Goal: Book appointment/travel/reservation

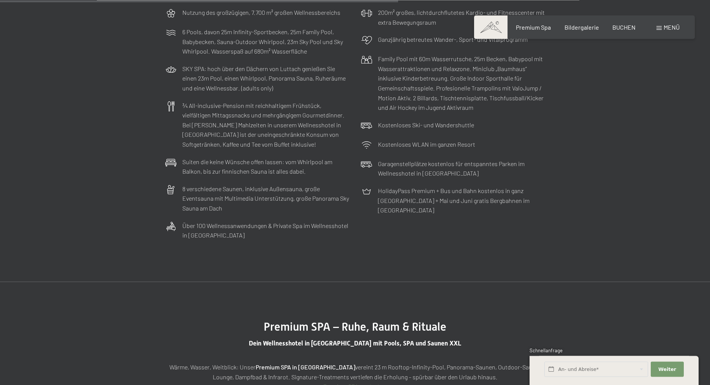
scroll to position [2440, 0]
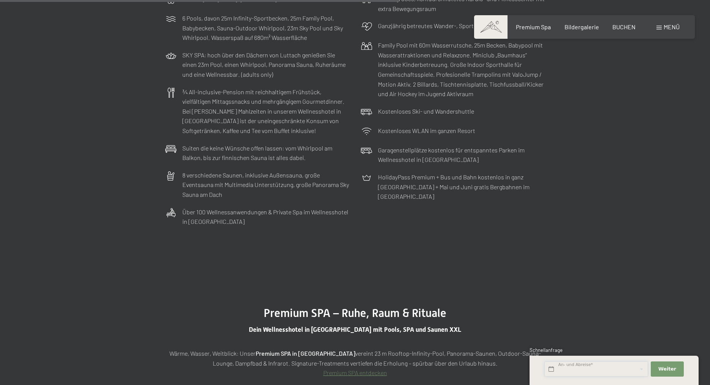
click at [575, 368] on input "text" at bounding box center [596, 369] width 104 height 16
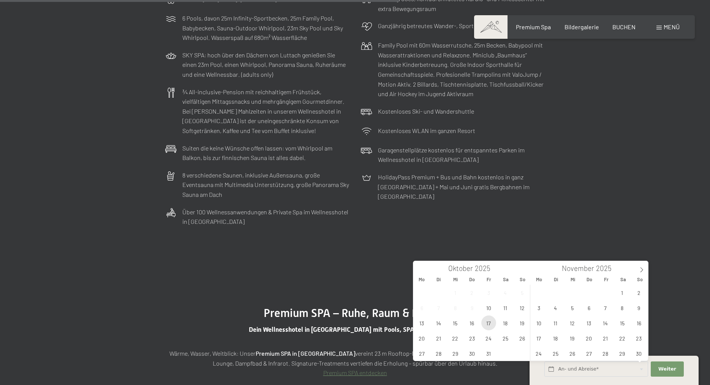
click at [486, 322] on span "17" at bounding box center [488, 322] width 15 height 15
click at [522, 323] on span "19" at bounding box center [522, 322] width 15 height 15
type input "Fr. 17.10.2025 - So. 19.10.2025"
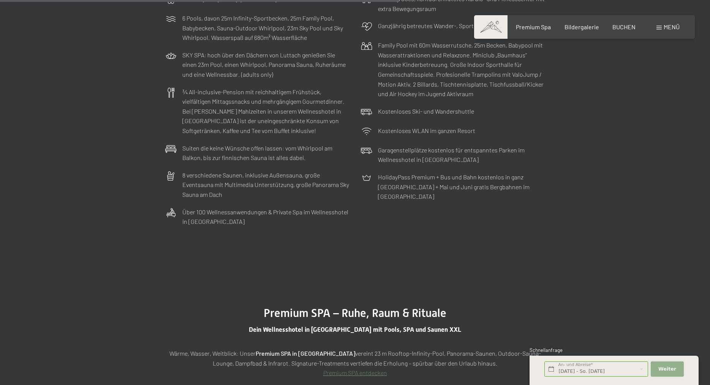
click at [663, 367] on span "Weiter" at bounding box center [667, 368] width 18 height 7
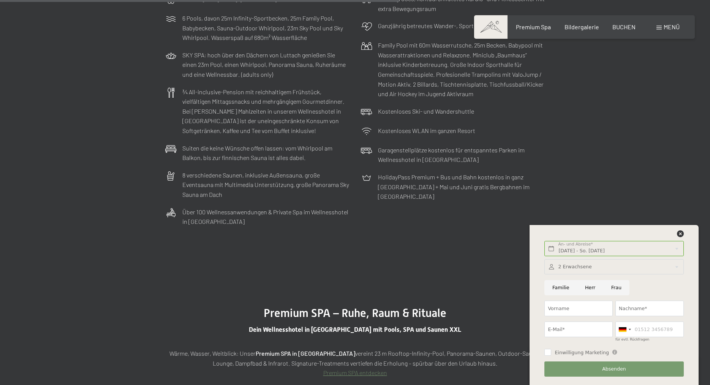
click at [622, 178] on section "Schwarzensteins All Inclusive Ein Preis, unzählige Leistungen Nutzung des großz…" at bounding box center [355, 82] width 710 height 371
click at [679, 233] on icon at bounding box center [680, 233] width 7 height 7
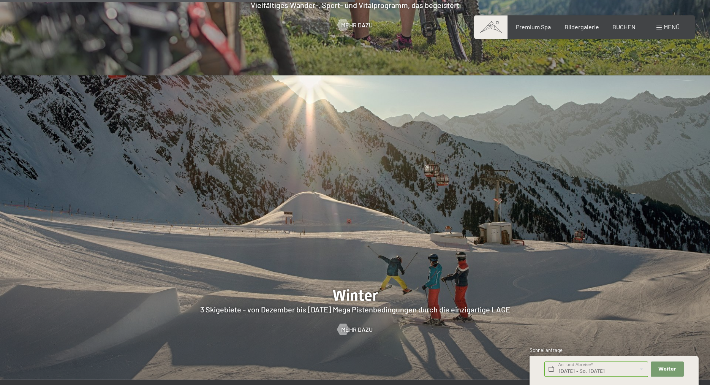
scroll to position [1859, 0]
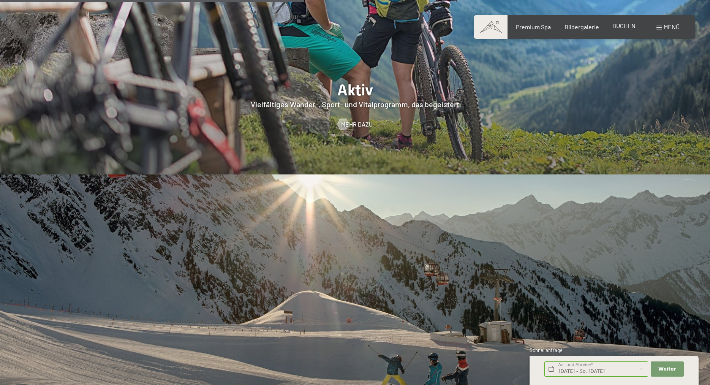
click at [624, 26] on span "BUCHEN" at bounding box center [623, 25] width 23 height 7
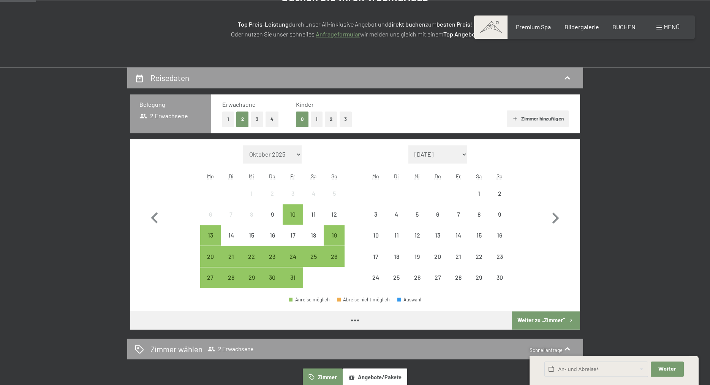
scroll to position [116, 0]
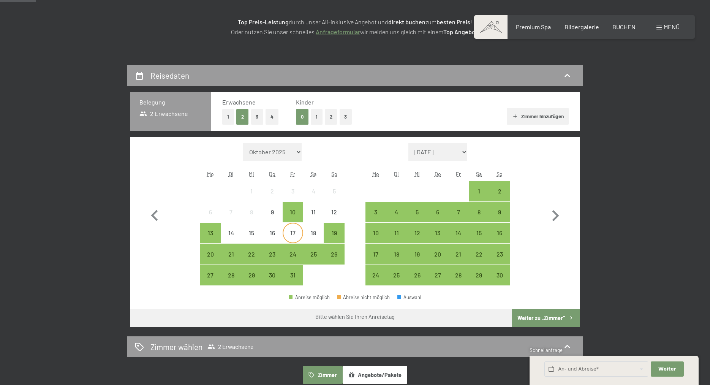
click at [292, 234] on div "17" at bounding box center [292, 239] width 19 height 19
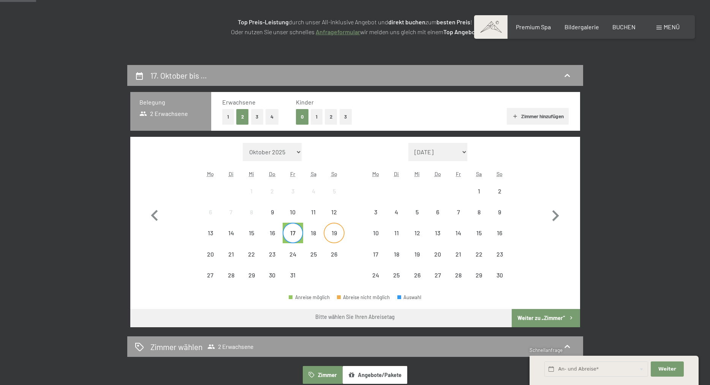
click at [334, 235] on div "19" at bounding box center [333, 239] width 19 height 19
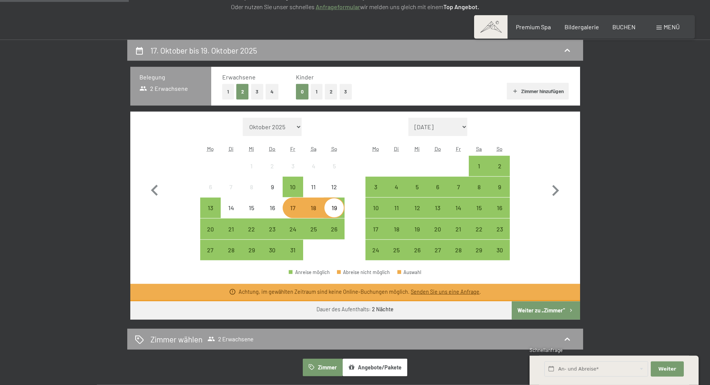
scroll to position [155, 0]
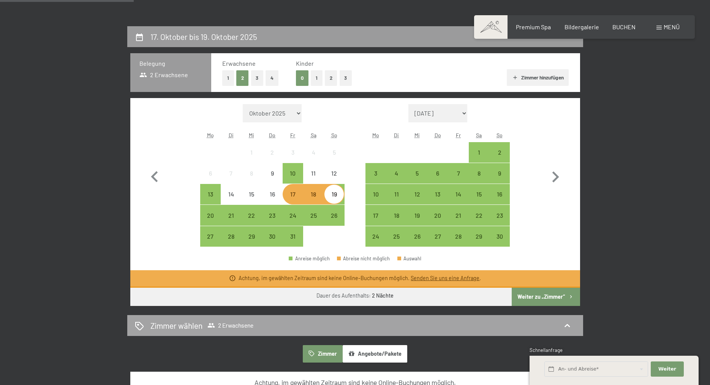
click at [536, 296] on button "Weiter zu „Zimmer“" at bounding box center [545, 296] width 68 height 18
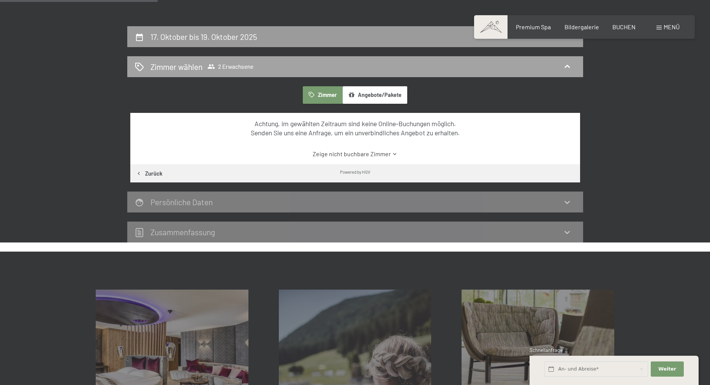
scroll to position [181, 0]
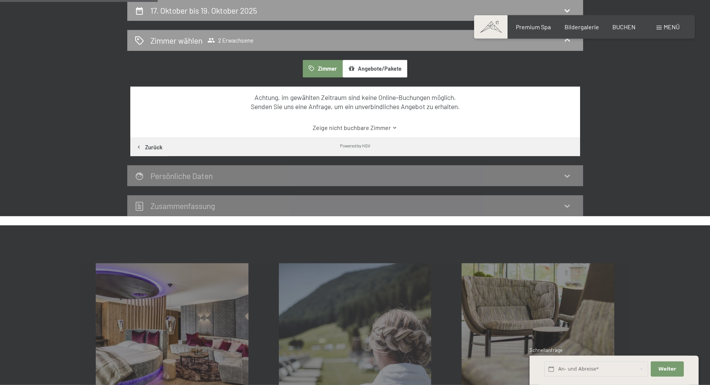
click at [342, 129] on link "Zeige nicht buchbare Zimmer" at bounding box center [355, 127] width 423 height 8
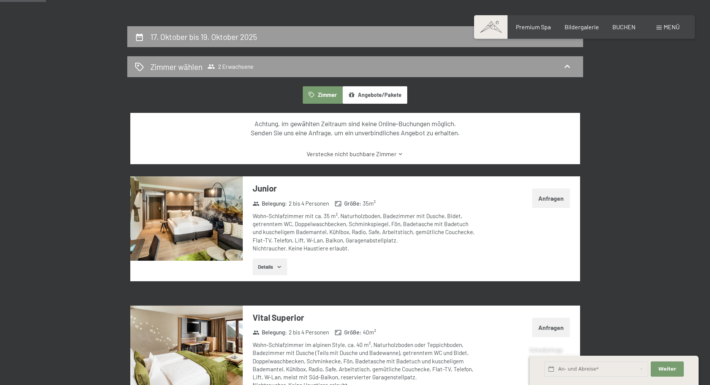
scroll to position [0, 0]
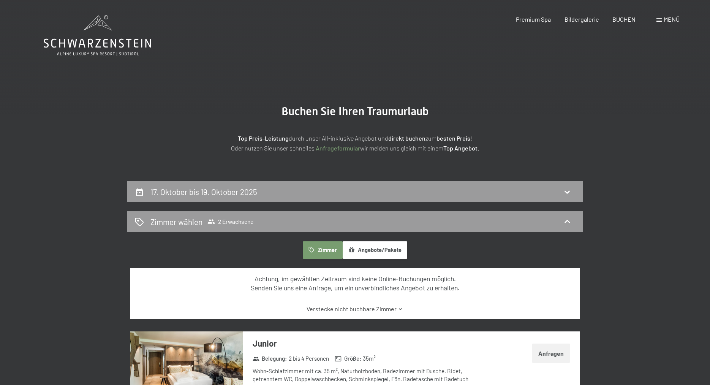
click at [319, 246] on button "Zimmer" at bounding box center [322, 249] width 39 height 17
click at [374, 250] on button "Angebote/Pakete" at bounding box center [374, 249] width 65 height 17
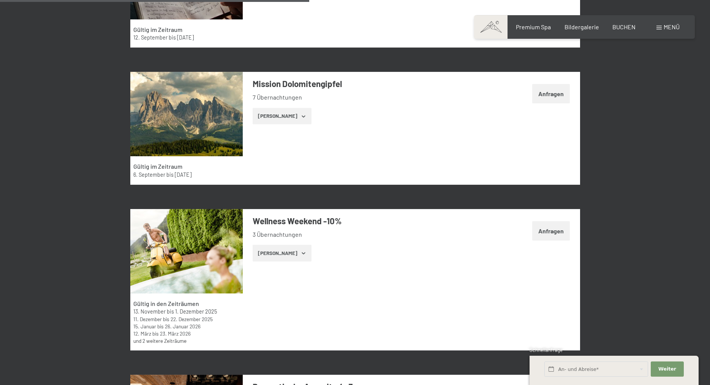
scroll to position [1278, 0]
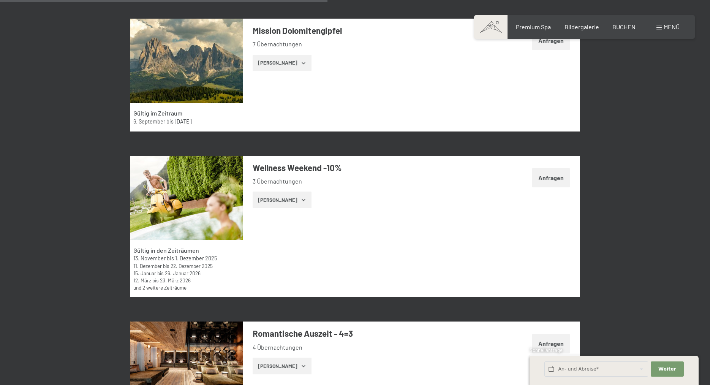
click at [269, 203] on button "Zeige Zimmer" at bounding box center [282, 199] width 59 height 17
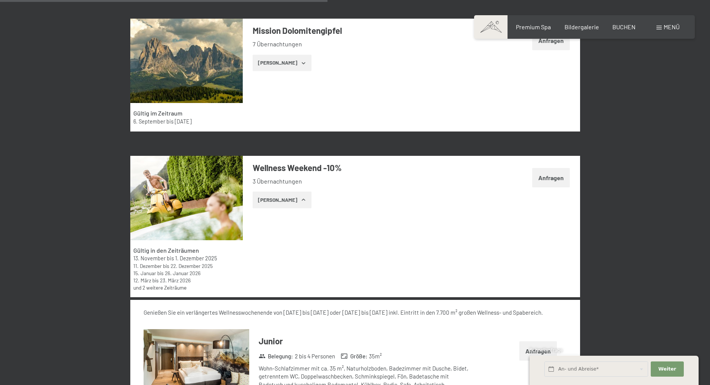
click at [271, 203] on button "Zeige Zimmer" at bounding box center [282, 199] width 59 height 17
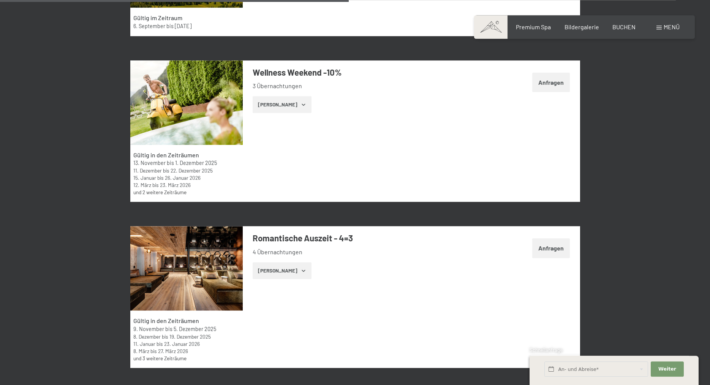
scroll to position [1356, 0]
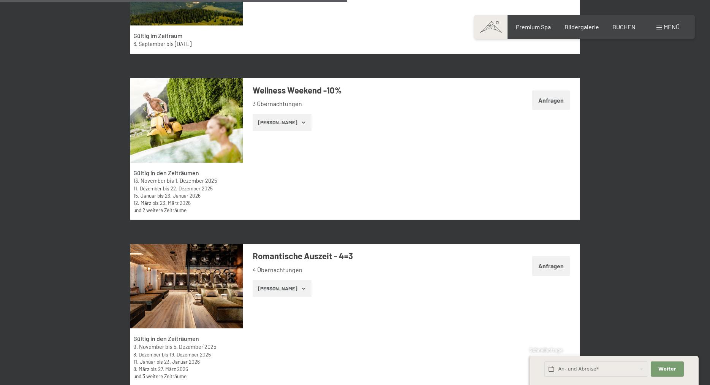
click at [273, 126] on button "Zeige Zimmer" at bounding box center [282, 122] width 59 height 17
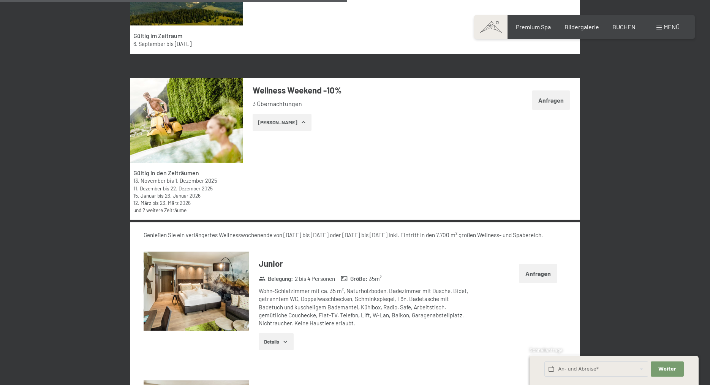
click at [273, 126] on button "Zeige Zimmer" at bounding box center [282, 122] width 59 height 17
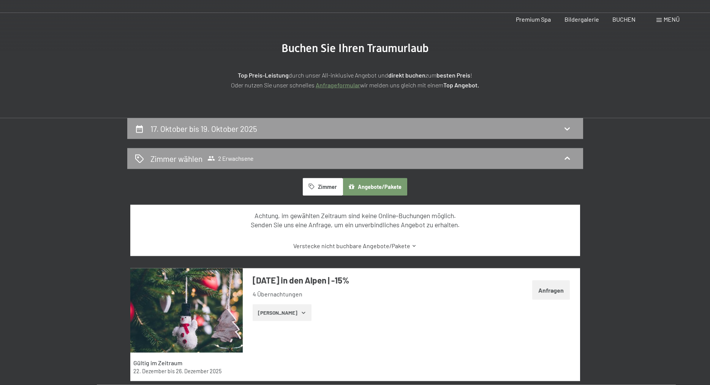
scroll to position [0, 0]
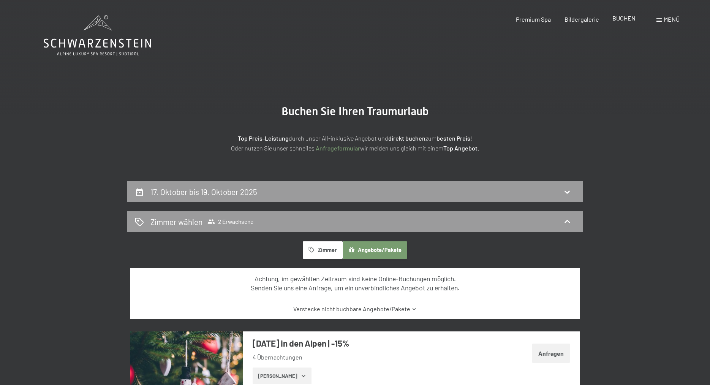
click at [618, 19] on span "BUCHEN" at bounding box center [623, 17] width 23 height 7
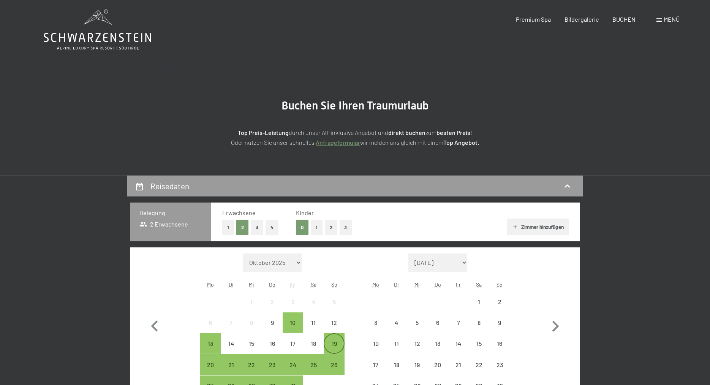
scroll to position [155, 0]
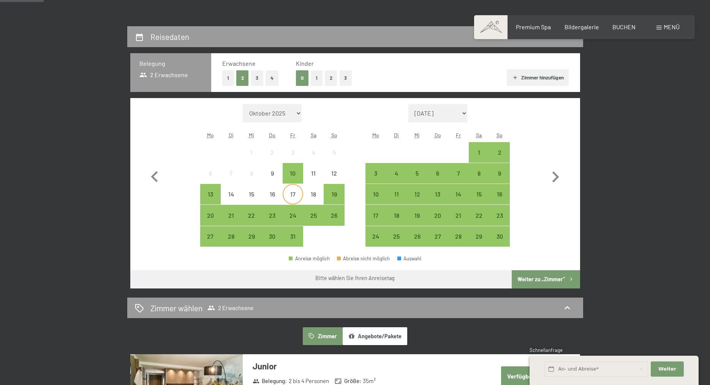
click at [290, 194] on div "17" at bounding box center [292, 200] width 19 height 19
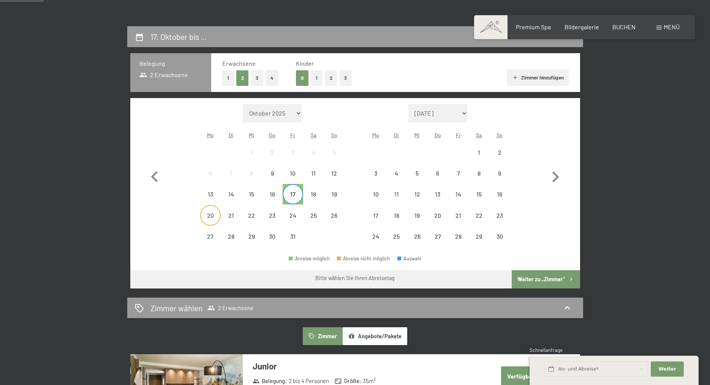
click at [209, 213] on div "20" at bounding box center [210, 221] width 19 height 19
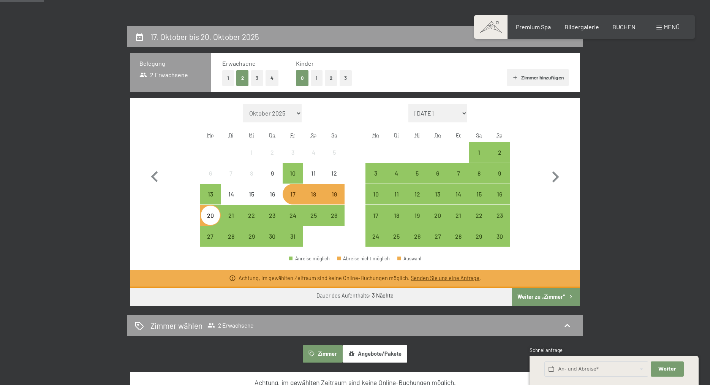
click at [533, 218] on div "Monat/Jahr Oktober 2025 November 2025 Dezember 2025 Januar 2026 Februar 2026 Mä…" at bounding box center [355, 175] width 423 height 143
click at [455, 193] on div "14" at bounding box center [457, 200] width 19 height 19
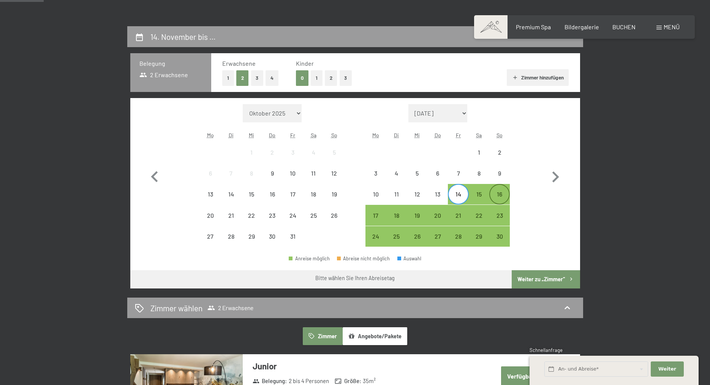
click at [499, 194] on div "16" at bounding box center [499, 200] width 19 height 19
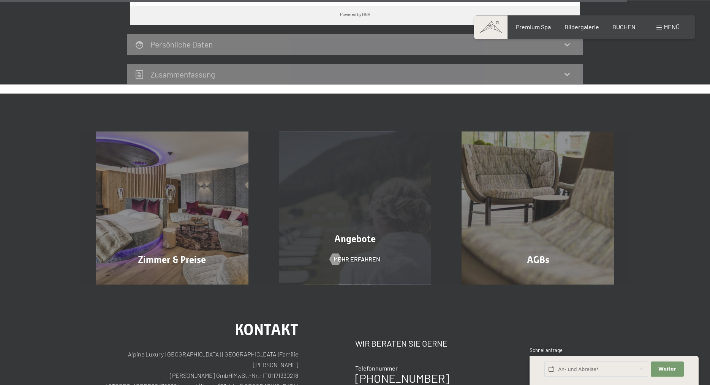
scroll to position [2014, 0]
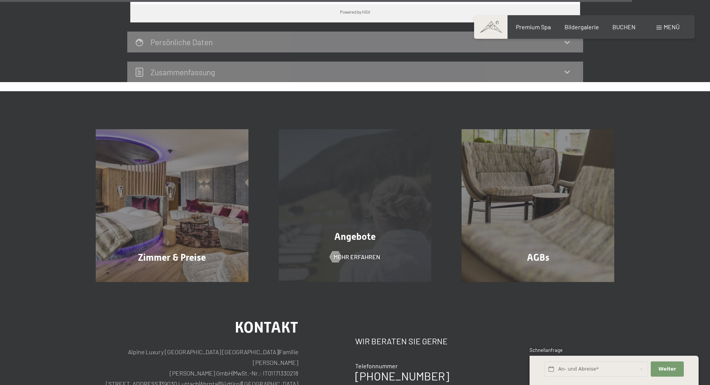
click at [372, 248] on div "Angebote Mehr erfahren" at bounding box center [355, 205] width 183 height 153
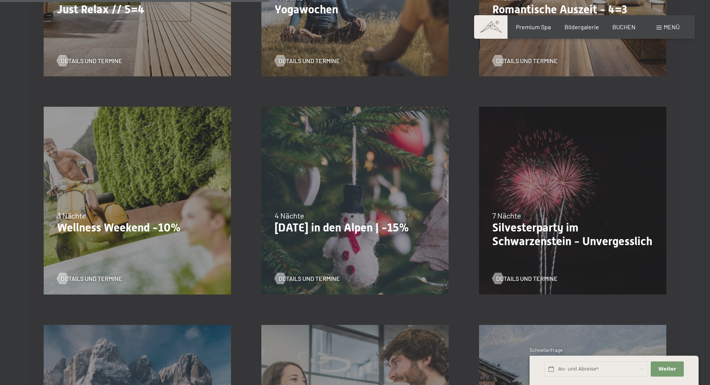
scroll to position [581, 0]
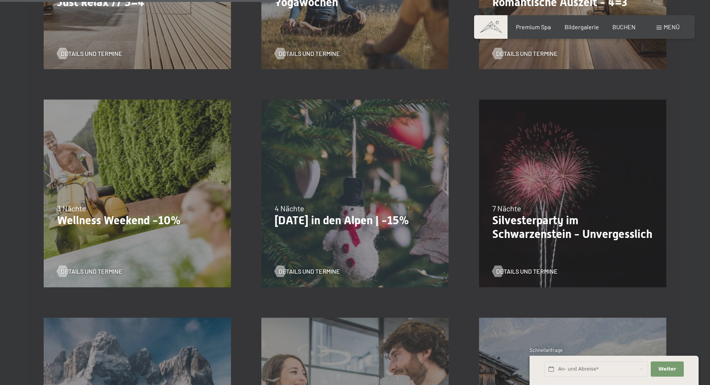
click at [104, 219] on p "Wellness Weekend -10%" at bounding box center [137, 220] width 161 height 14
click at [89, 270] on span "Details und Termine" at bounding box center [99, 271] width 62 height 8
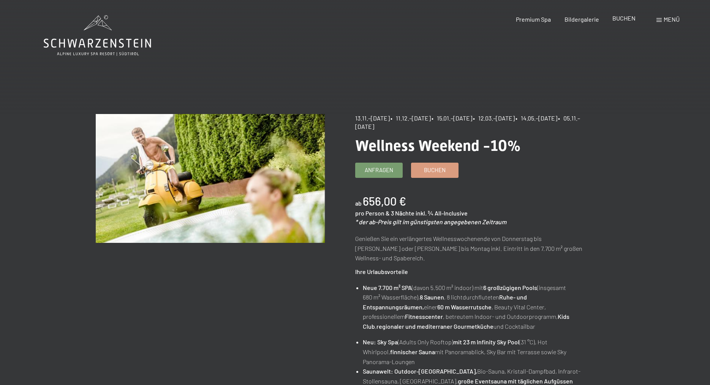
click at [630, 19] on span "BUCHEN" at bounding box center [623, 17] width 23 height 7
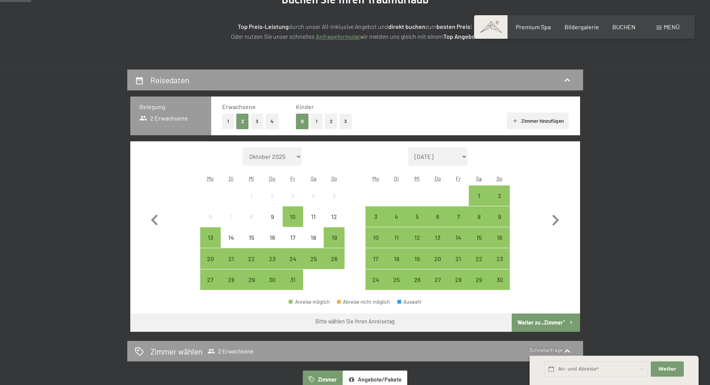
scroll to position [116, 0]
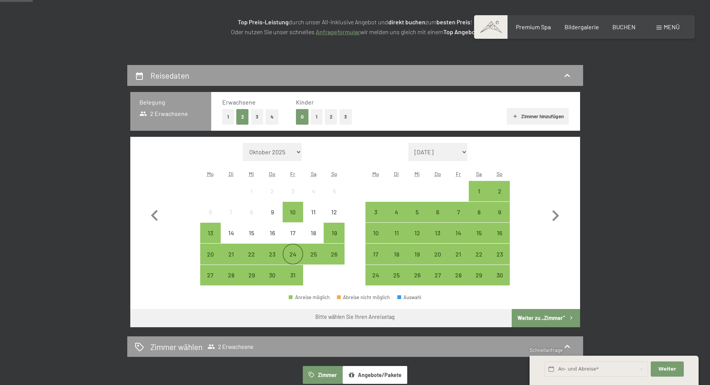
click at [289, 257] on div "24" at bounding box center [292, 260] width 19 height 19
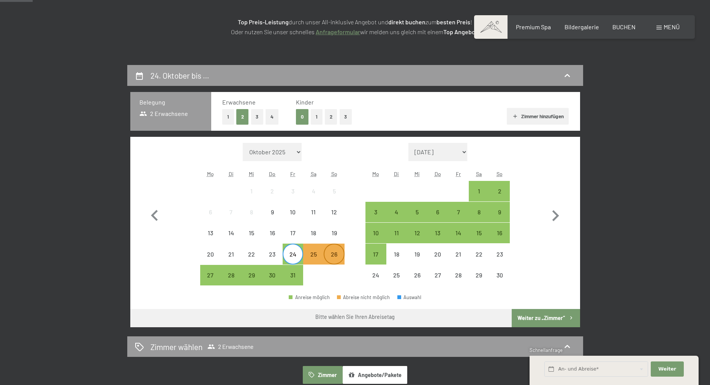
click at [336, 255] on div "26" at bounding box center [333, 260] width 19 height 19
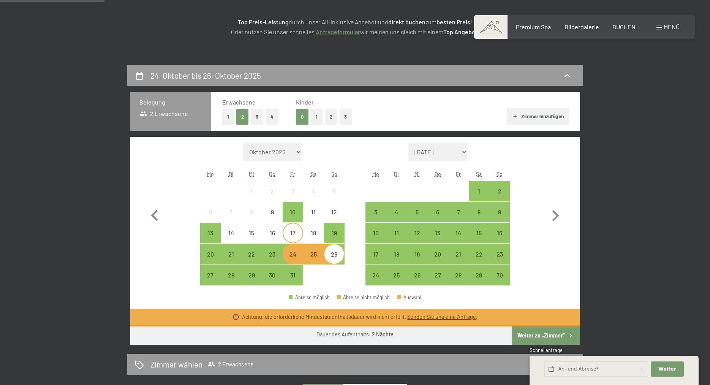
click at [296, 231] on div "17" at bounding box center [292, 239] width 19 height 19
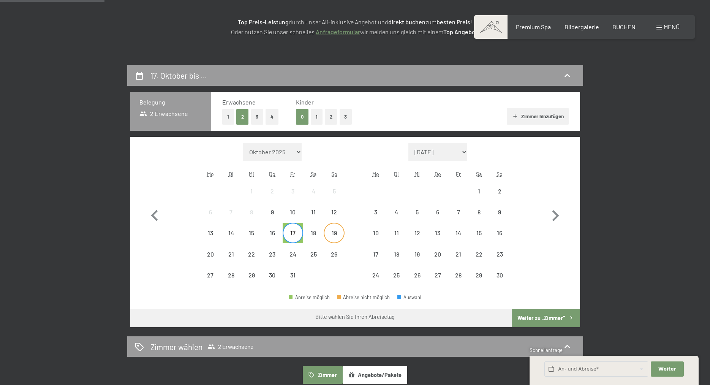
click at [334, 230] on div "19" at bounding box center [333, 239] width 19 height 19
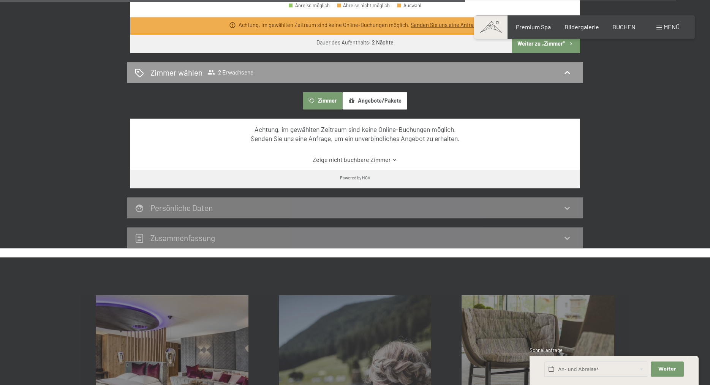
scroll to position [232, 0]
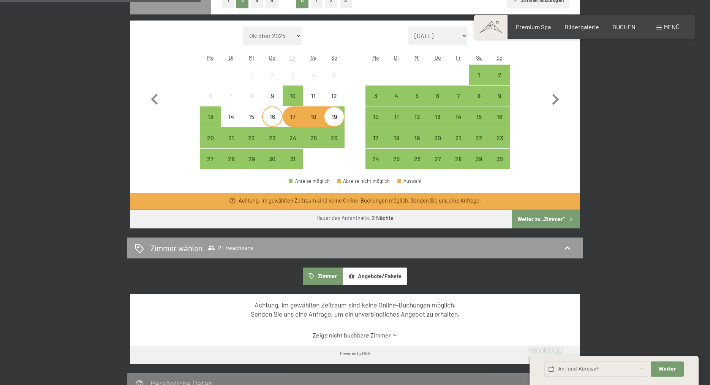
click at [276, 118] on div "16" at bounding box center [272, 123] width 19 height 19
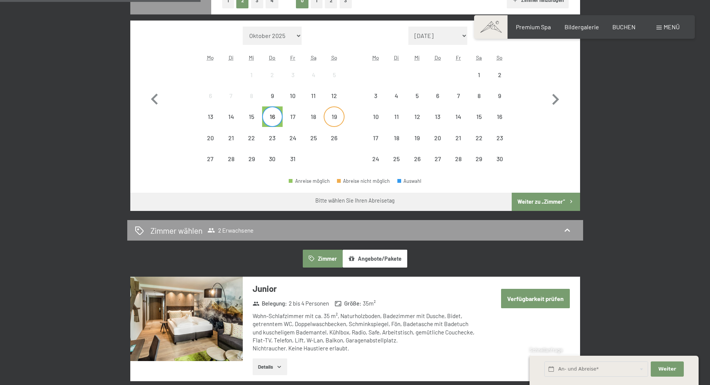
click at [331, 114] on div "19" at bounding box center [333, 123] width 19 height 19
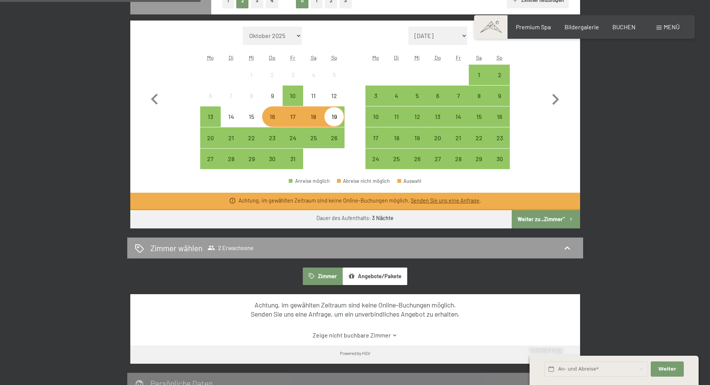
click at [296, 117] on div "17" at bounding box center [292, 123] width 19 height 19
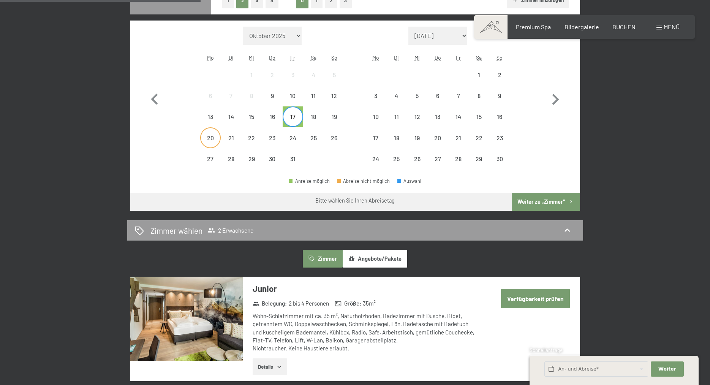
click at [207, 135] on div "20" at bounding box center [210, 144] width 19 height 19
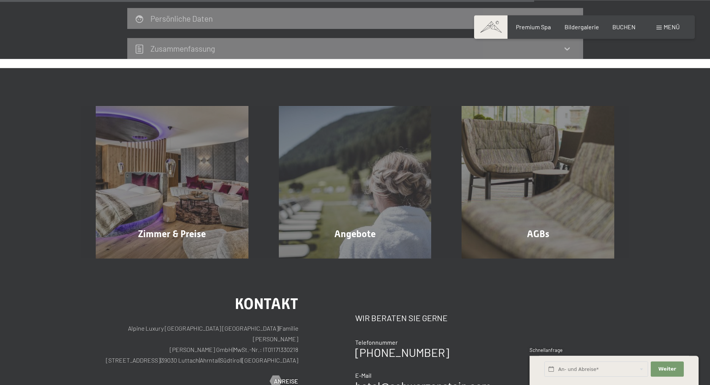
scroll to position [620, 0]
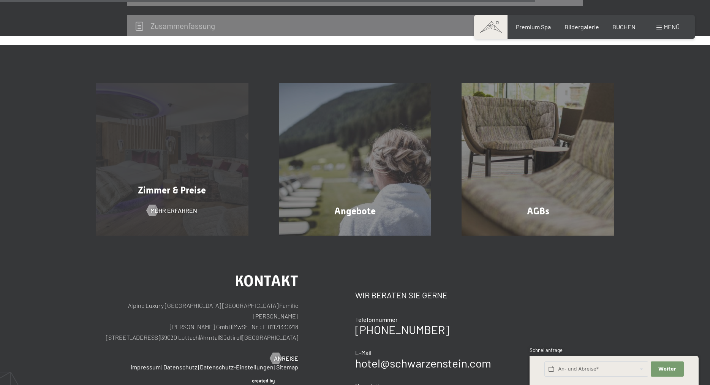
click at [164, 200] on div "Zimmer & Preise Mehr erfahren" at bounding box center [171, 159] width 183 height 153
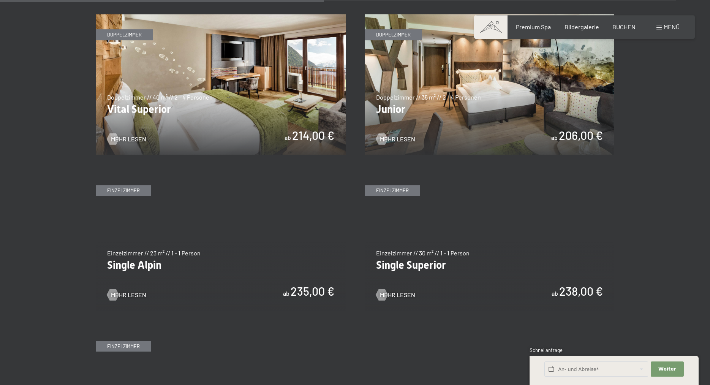
scroll to position [1084, 0]
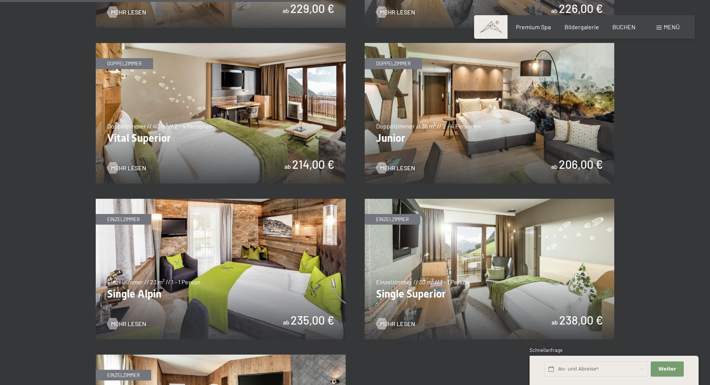
click at [402, 137] on img at bounding box center [490, 113] width 250 height 140
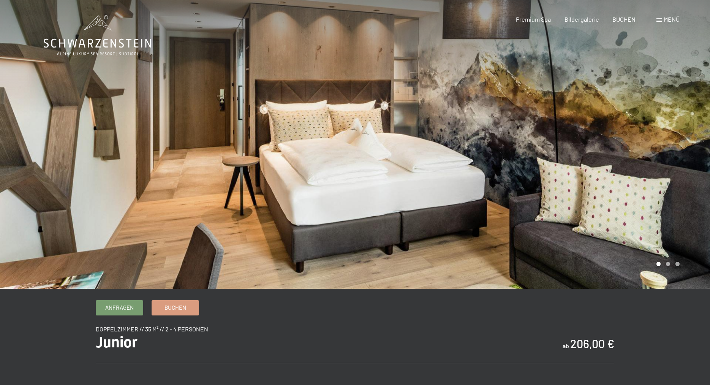
click at [556, 168] on div at bounding box center [532, 144] width 355 height 289
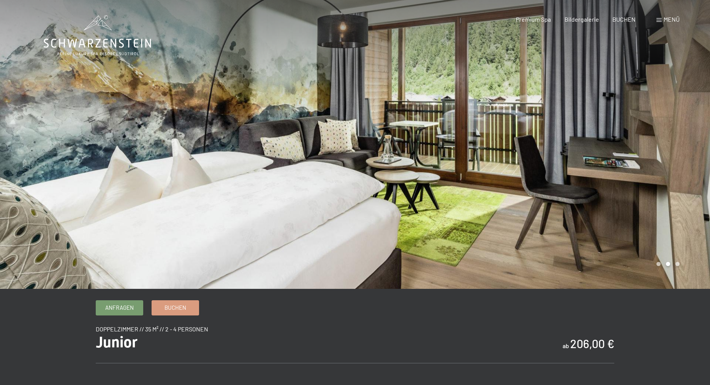
click at [553, 169] on div at bounding box center [532, 144] width 355 height 289
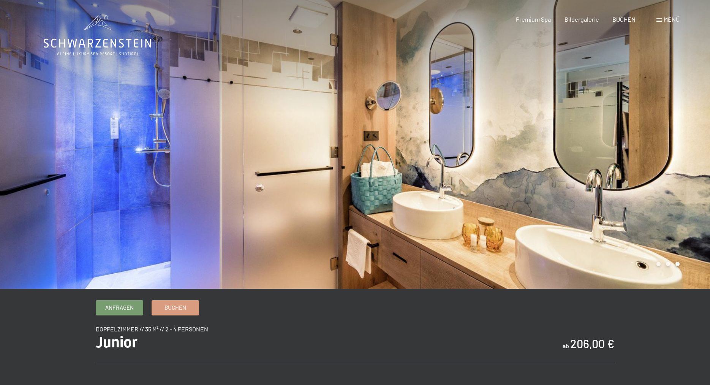
click at [554, 168] on div at bounding box center [532, 144] width 355 height 289
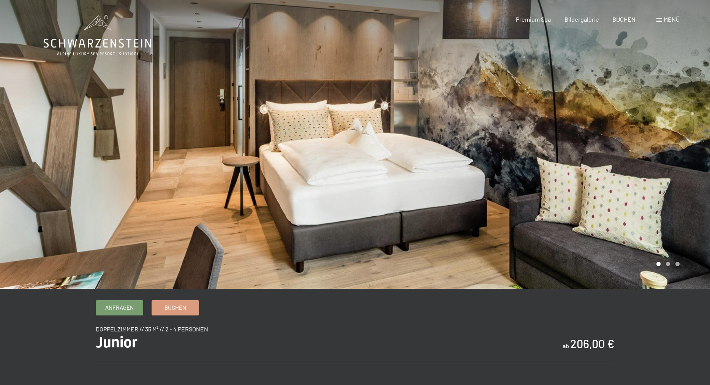
click at [557, 147] on div at bounding box center [532, 144] width 355 height 289
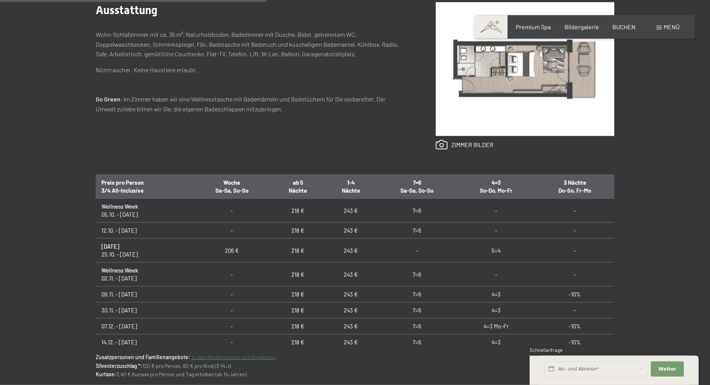
scroll to position [387, 0]
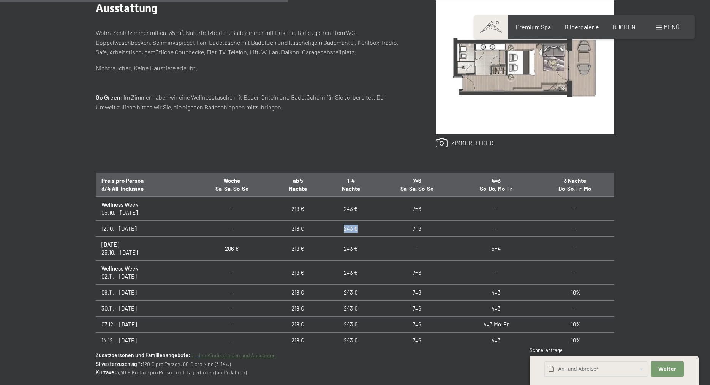
drag, startPoint x: 344, startPoint y: 229, endPoint x: 357, endPoint y: 229, distance: 12.9
click at [358, 229] on td "243 €" at bounding box center [350, 229] width 53 height 16
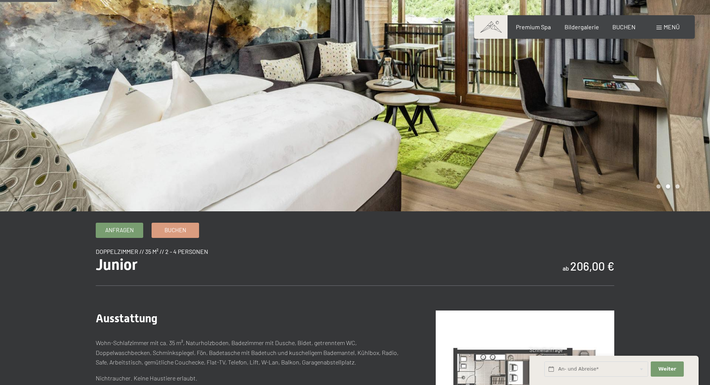
scroll to position [0, 0]
